Goal: Find specific page/section: Find specific page/section

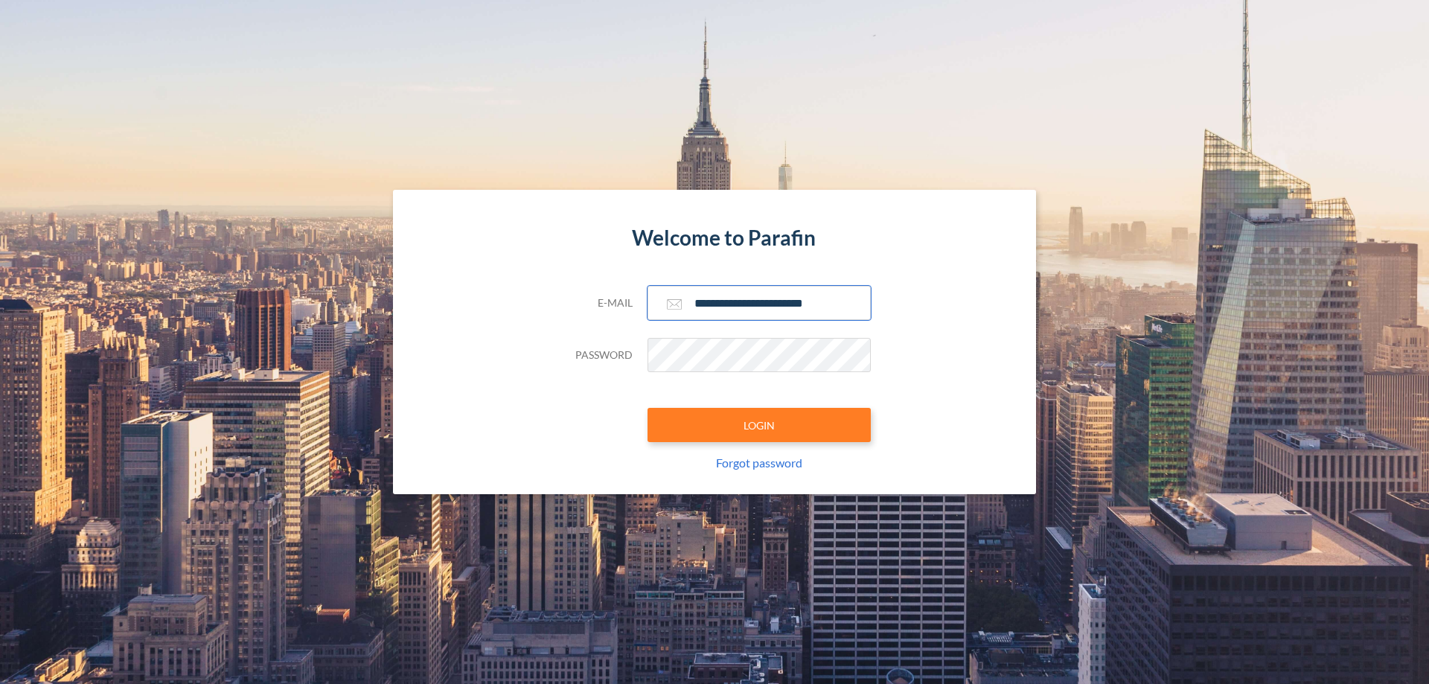
type input "**********"
click at [759, 425] on button "LOGIN" at bounding box center [759, 425] width 223 height 34
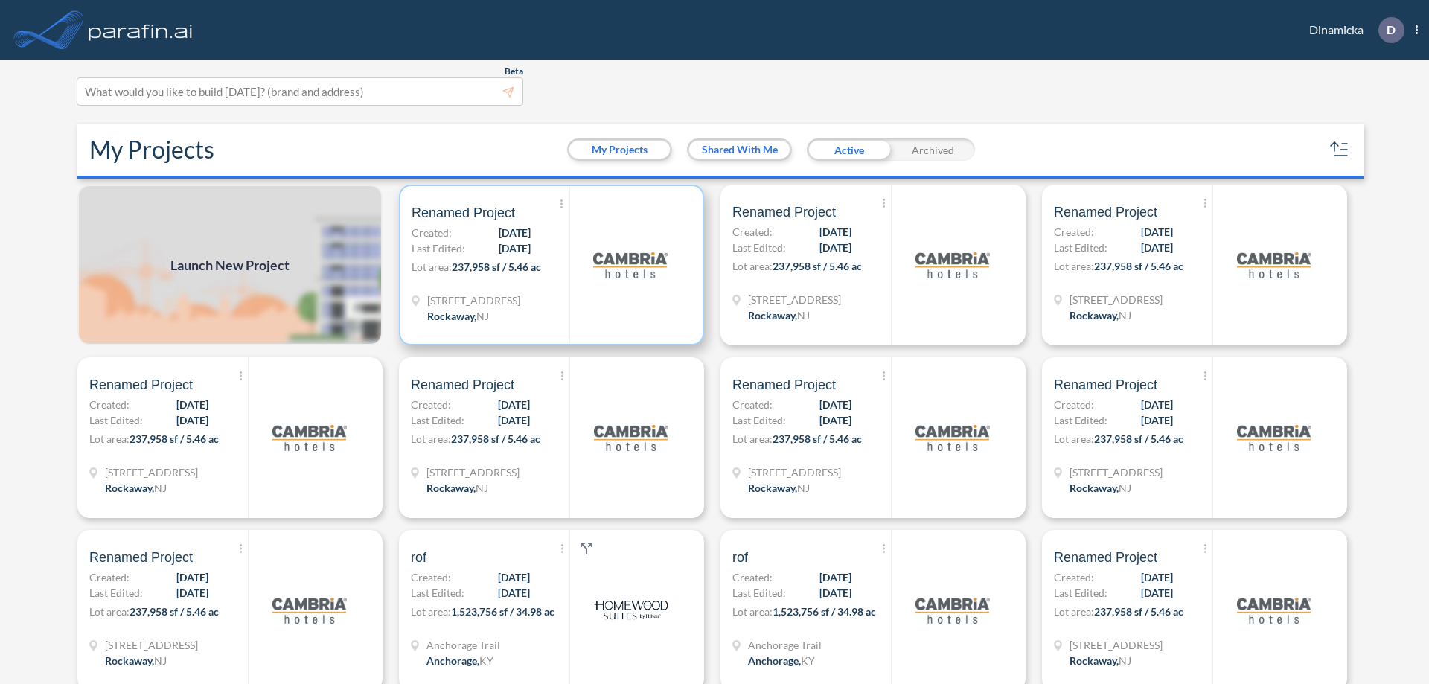
scroll to position [4, 0]
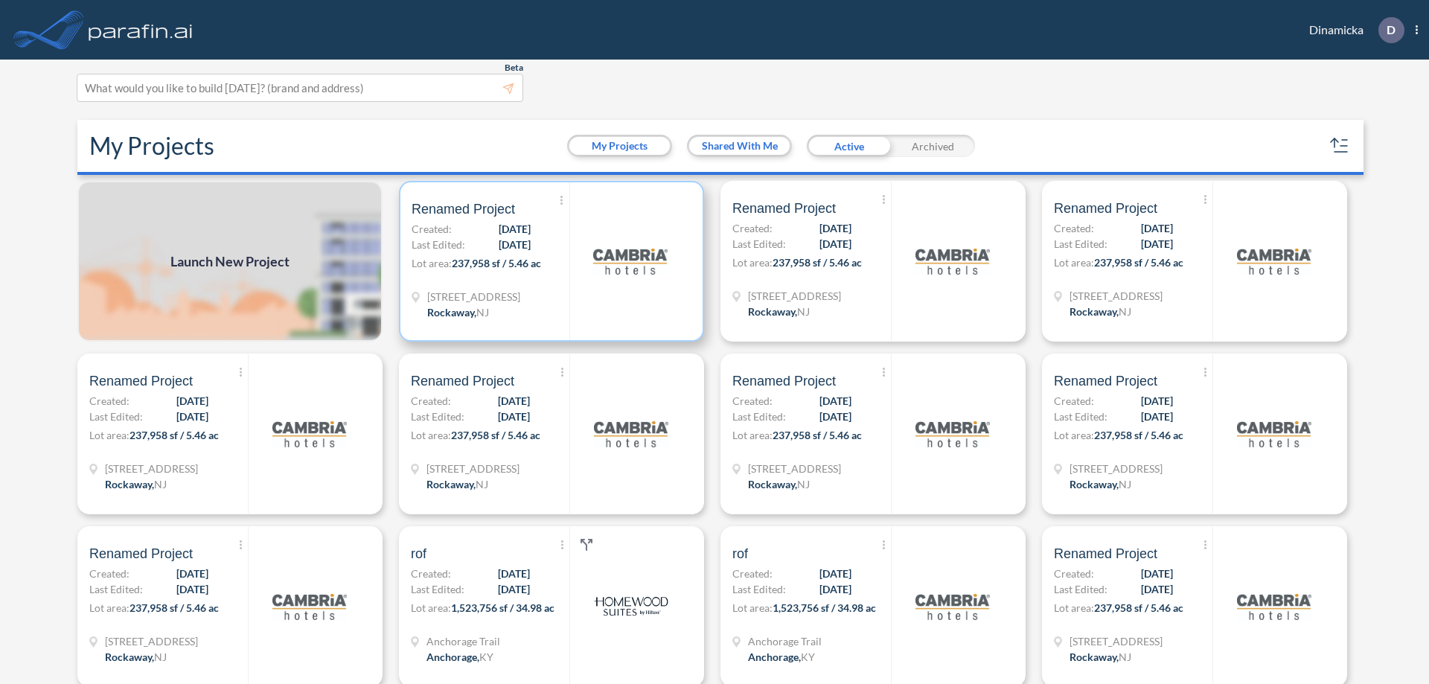
click at [549, 261] on p "Lot area: 237,958 sf / 5.46 ac" at bounding box center [491, 266] width 158 height 22
